Goal: Task Accomplishment & Management: Use online tool/utility

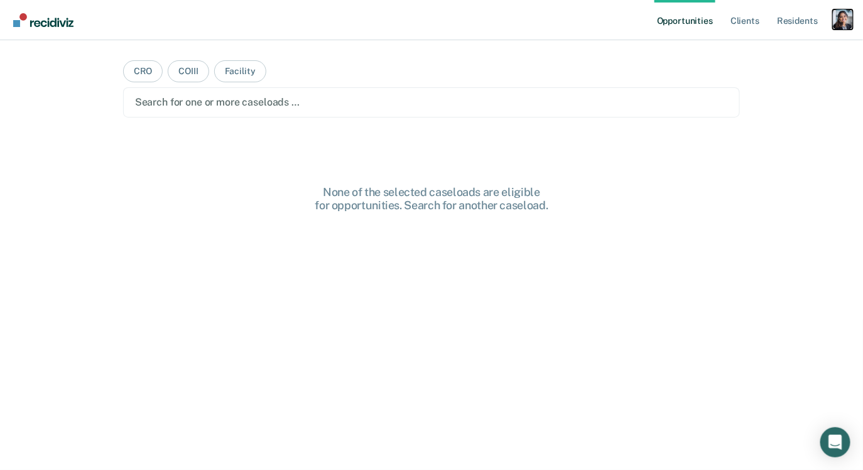
click at [843, 24] on div "Profile dropdown button" at bounding box center [843, 19] width 20 height 20
click at [789, 52] on link "Profile" at bounding box center [792, 51] width 101 height 11
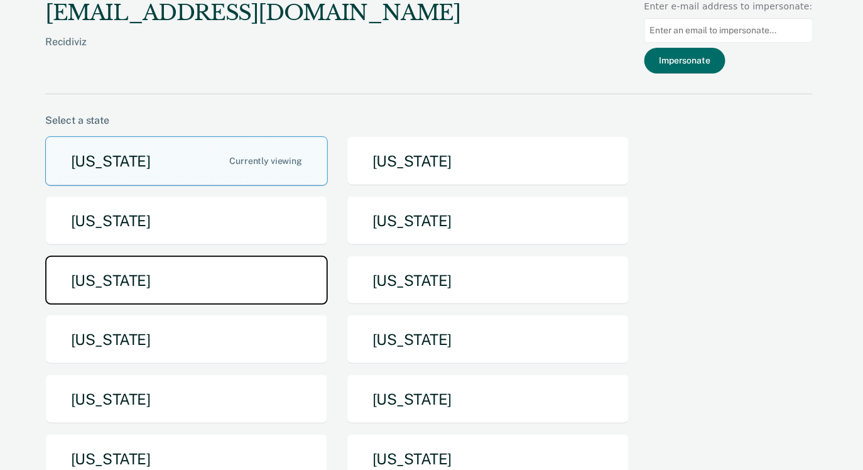
click at [250, 273] on button "Iowa" at bounding box center [186, 281] width 283 height 50
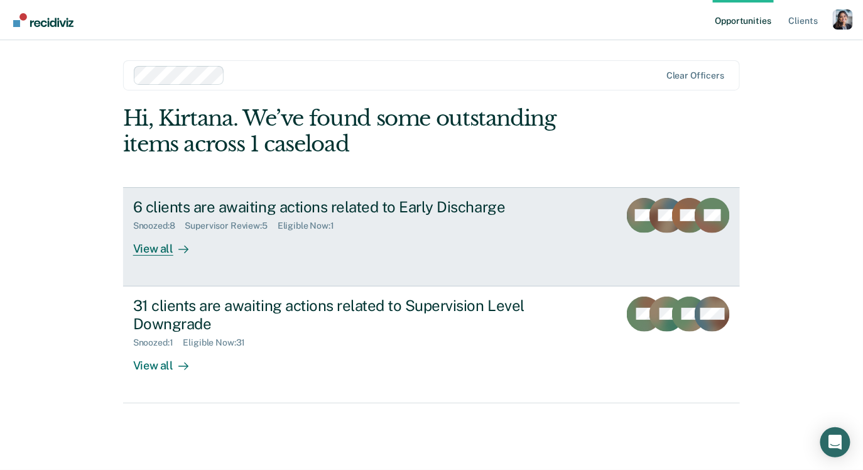
click at [277, 234] on div "6 clients are awaiting actions related to Early Discharge Snoozed : 8 Superviso…" at bounding box center [368, 227] width 471 height 58
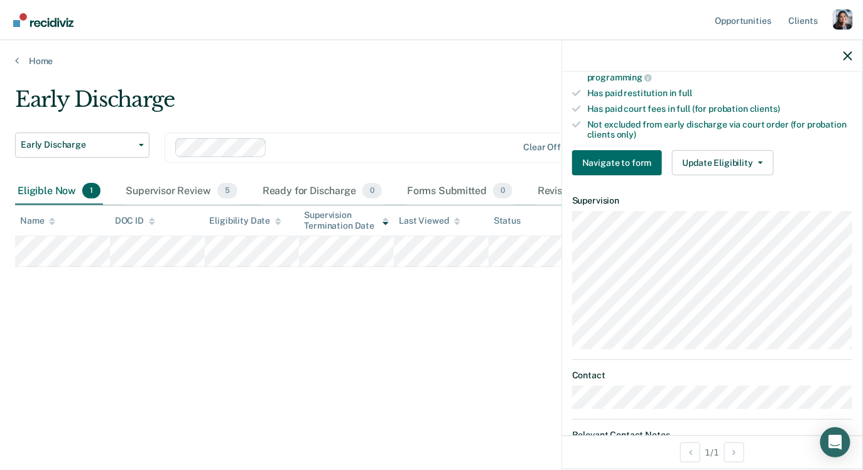
scroll to position [271, 0]
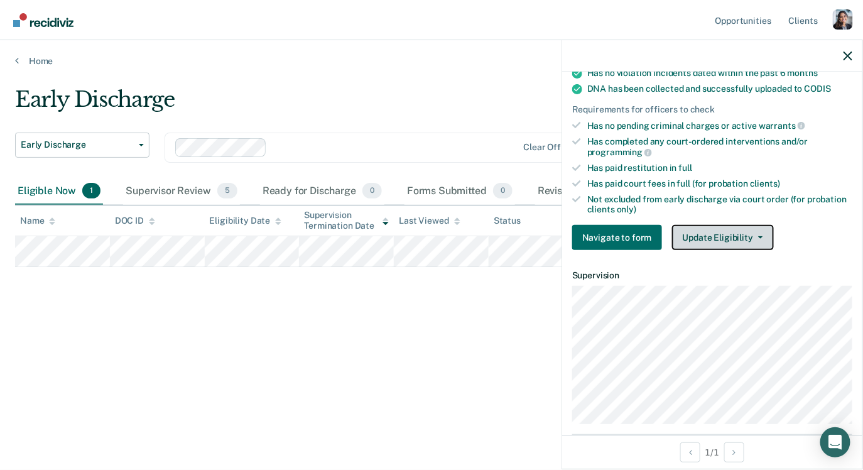
click at [702, 225] on button "Update Eligibility" at bounding box center [723, 237] width 102 height 25
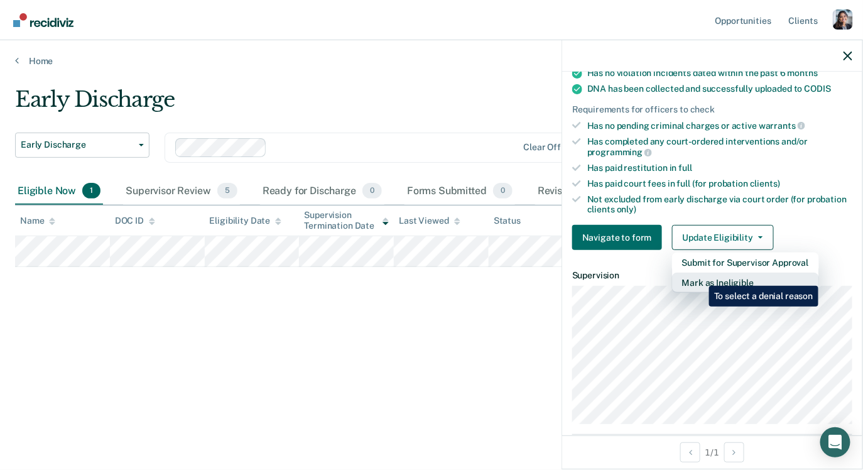
click at [700, 273] on button "Mark as Ineligible" at bounding box center [745, 283] width 147 height 20
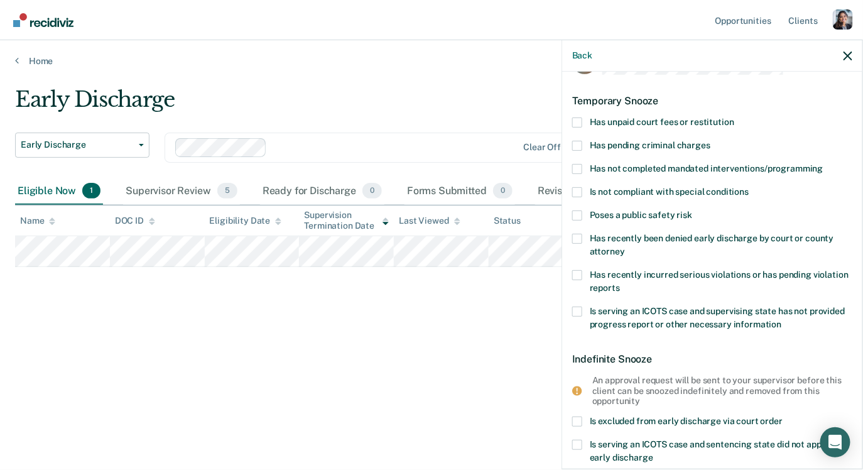
scroll to position [0, 0]
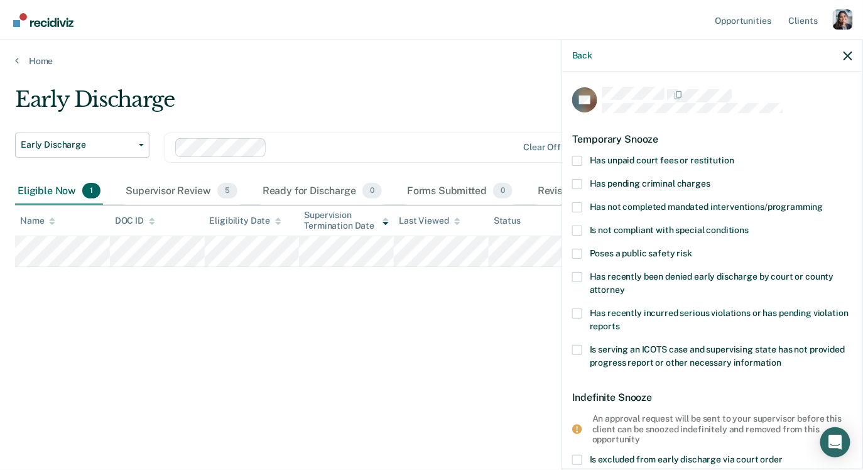
click at [585, 181] on label "Has pending criminal charges" at bounding box center [712, 185] width 280 height 13
click at [710, 179] on input "Has pending criminal charges" at bounding box center [710, 179] width 0 height 0
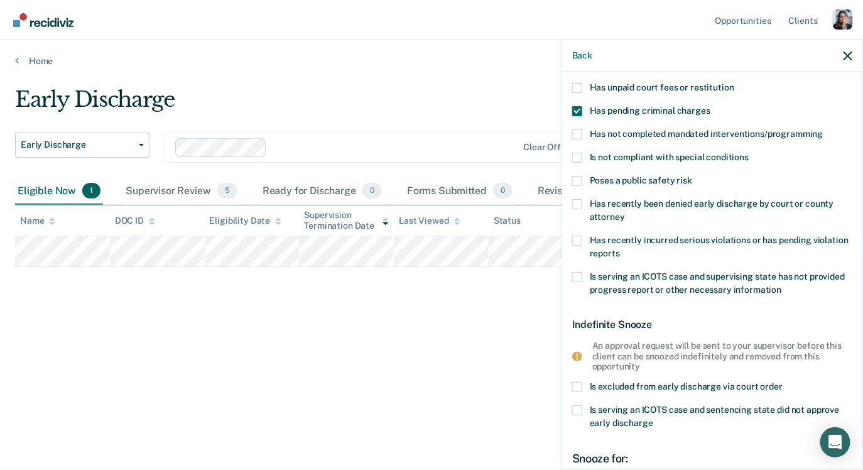
scroll to position [70, 0]
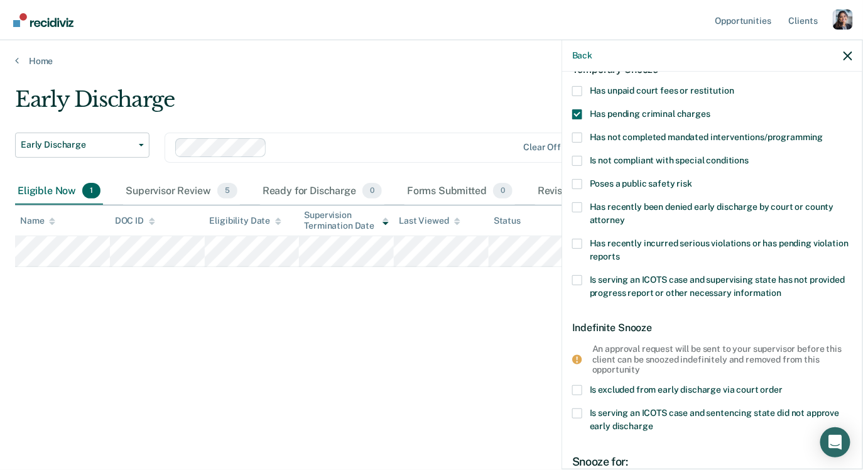
click at [582, 111] on label "Has pending criminal charges" at bounding box center [712, 115] width 280 height 13
click at [710, 109] on input "Has pending criminal charges" at bounding box center [710, 109] width 0 height 0
click at [579, 186] on label "Poses a public safety risk" at bounding box center [712, 185] width 280 height 13
click at [692, 179] on input "Poses a public safety risk" at bounding box center [692, 179] width 0 height 0
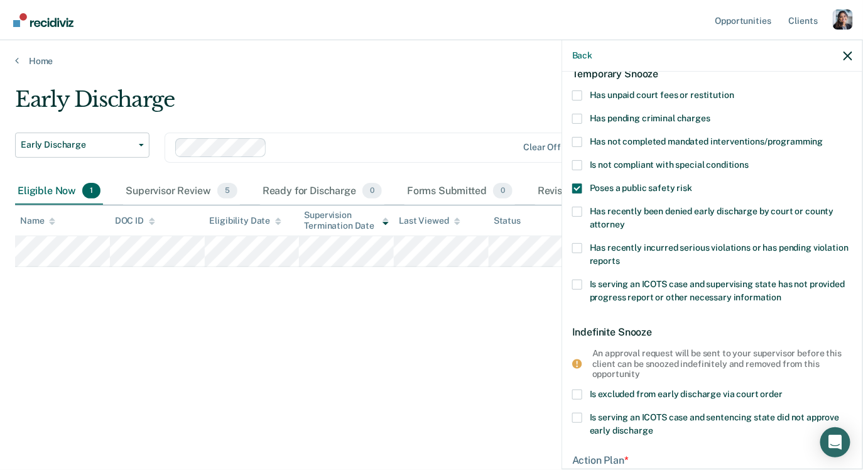
click at [582, 189] on span at bounding box center [577, 188] width 10 height 10
click at [692, 183] on input "Poses a public safety risk" at bounding box center [692, 183] width 0 height 0
click at [586, 249] on label "Has recently incurred serious violations or has pending violation reports" at bounding box center [712, 256] width 280 height 26
click at [620, 256] on input "Has recently incurred serious violations or has pending violation reports" at bounding box center [620, 256] width 0 height 0
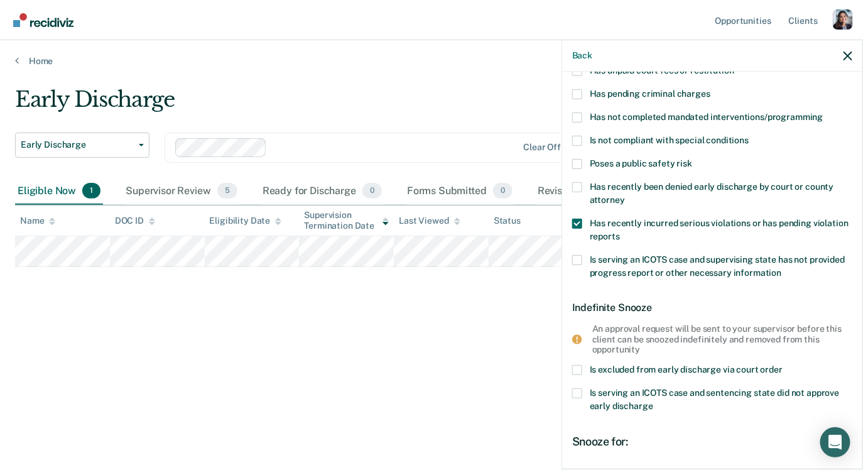
scroll to position [77, 0]
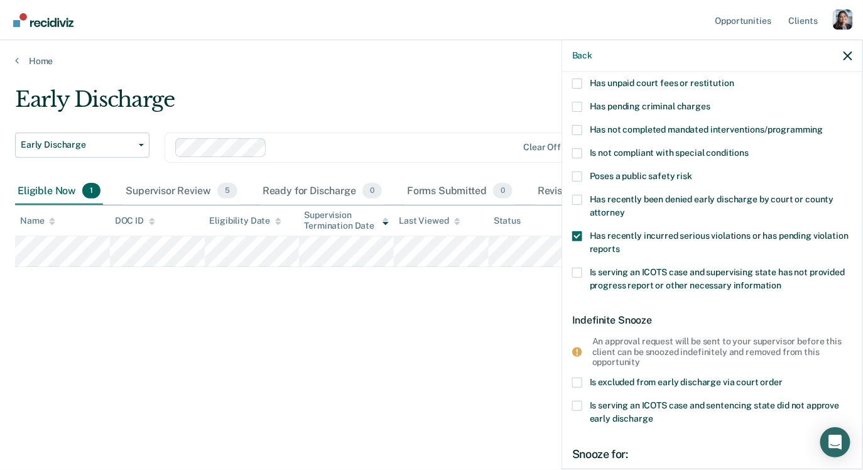
click at [580, 227] on div "Has recently been denied early discharge by court or county attorney" at bounding box center [712, 213] width 280 height 36
